Goal: Check status: Check status

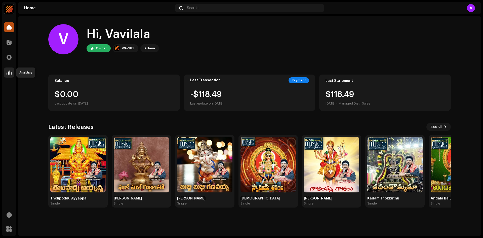
click at [9, 71] on span at bounding box center [9, 72] width 5 height 4
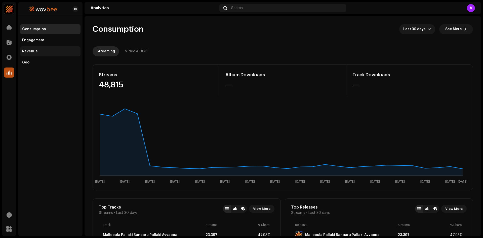
click at [40, 52] on div "Revenue" at bounding box center [50, 51] width 56 height 4
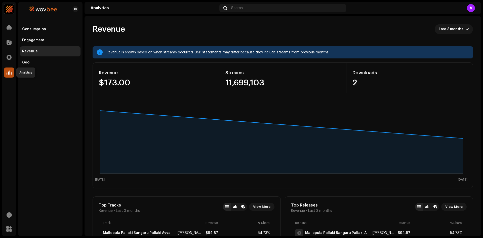
click at [8, 72] on span at bounding box center [9, 72] width 5 height 4
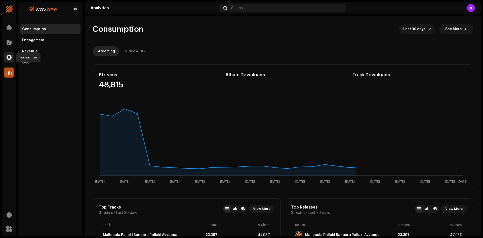
click at [8, 55] on span at bounding box center [9, 57] width 5 height 4
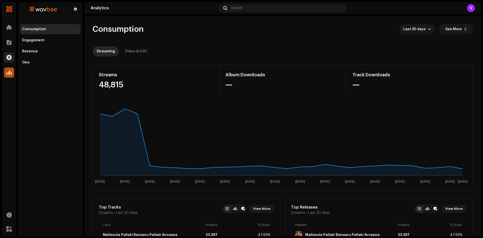
click at [8, 55] on span at bounding box center [9, 57] width 5 height 4
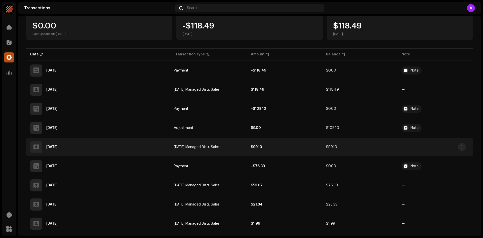
scroll to position [59, 0]
